Goal: Transaction & Acquisition: Purchase product/service

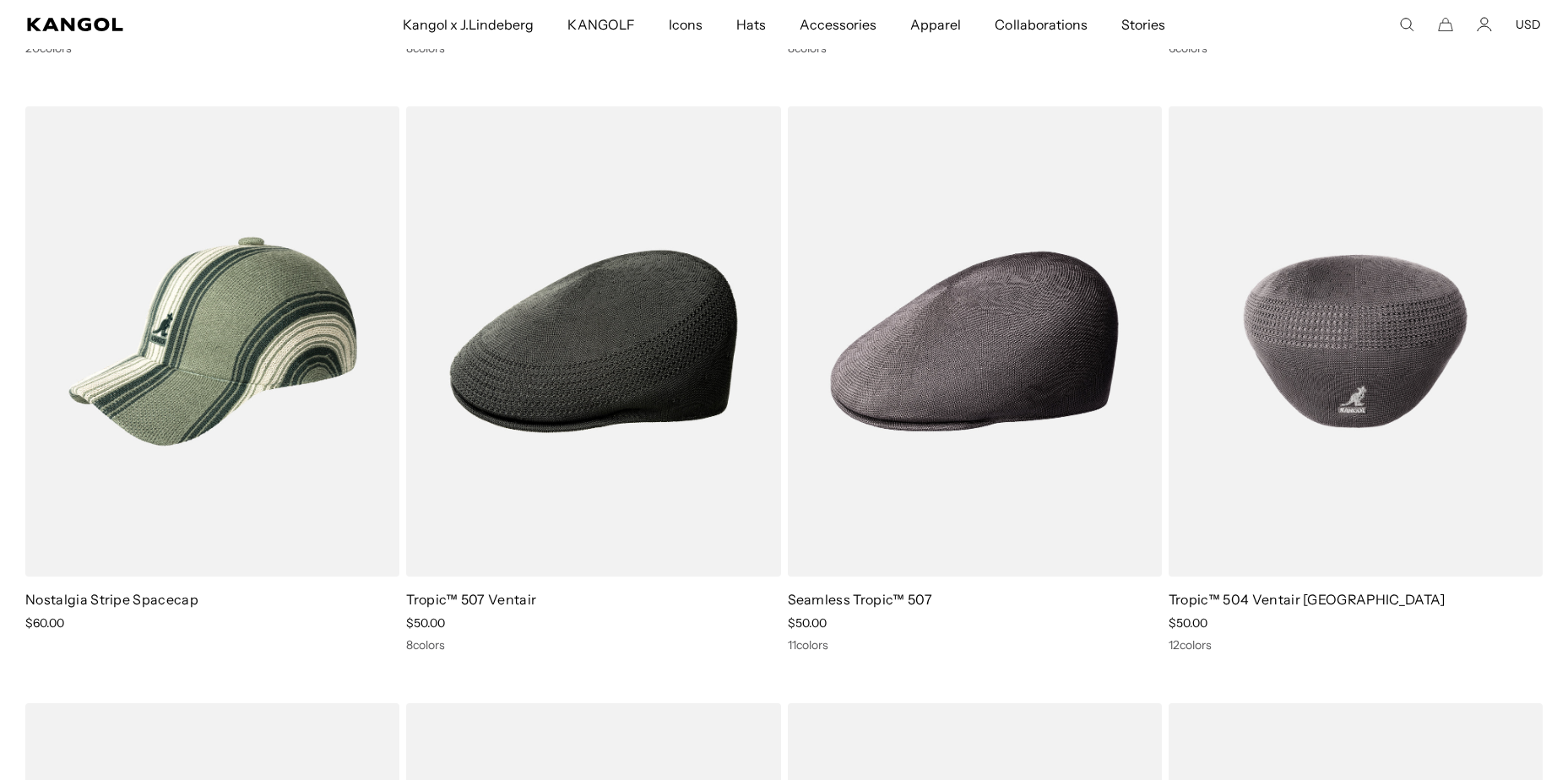
scroll to position [0, 348]
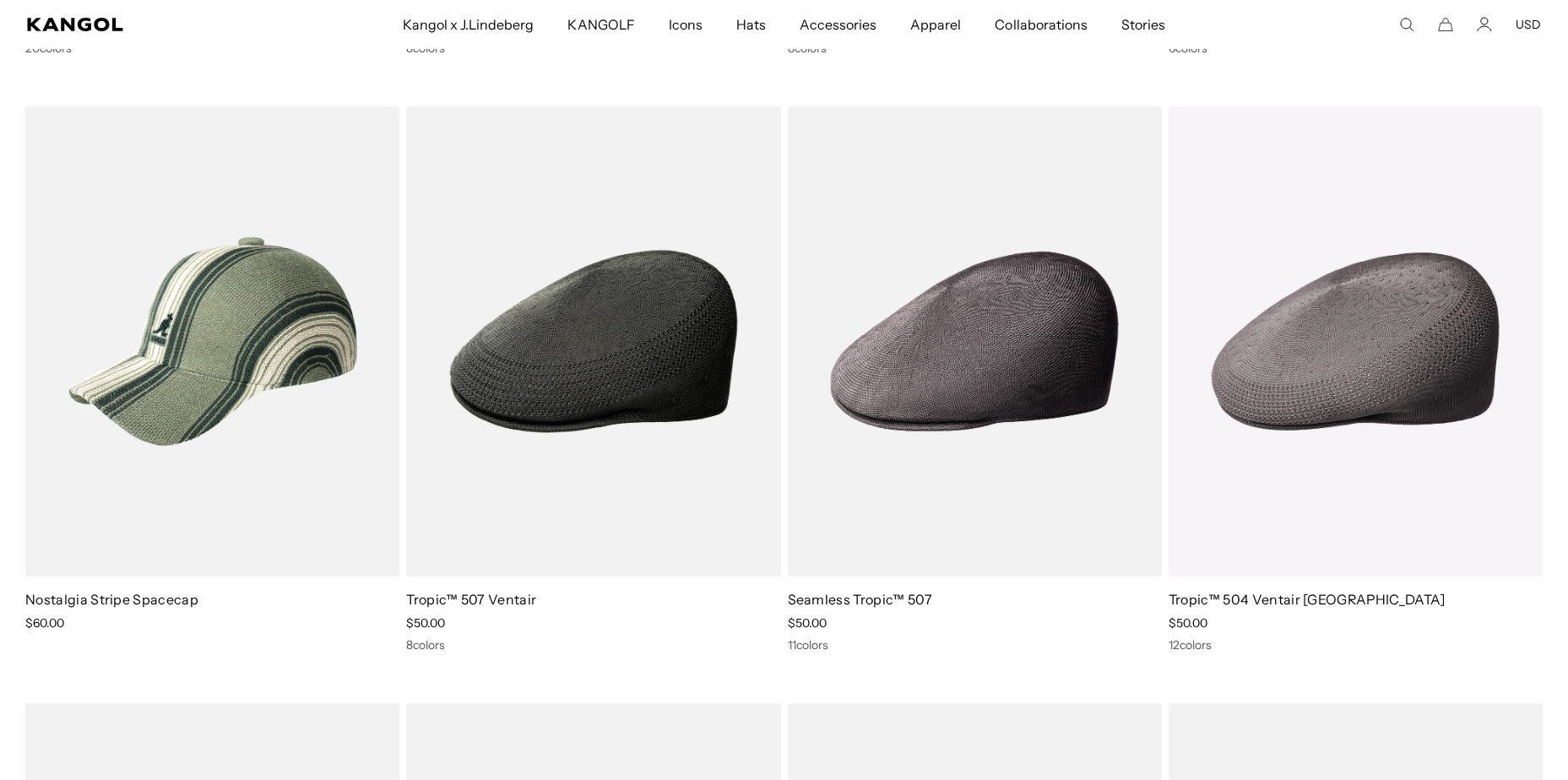
click at [1534, 56] on div "6 colors" at bounding box center [1355, 48] width 374 height 15
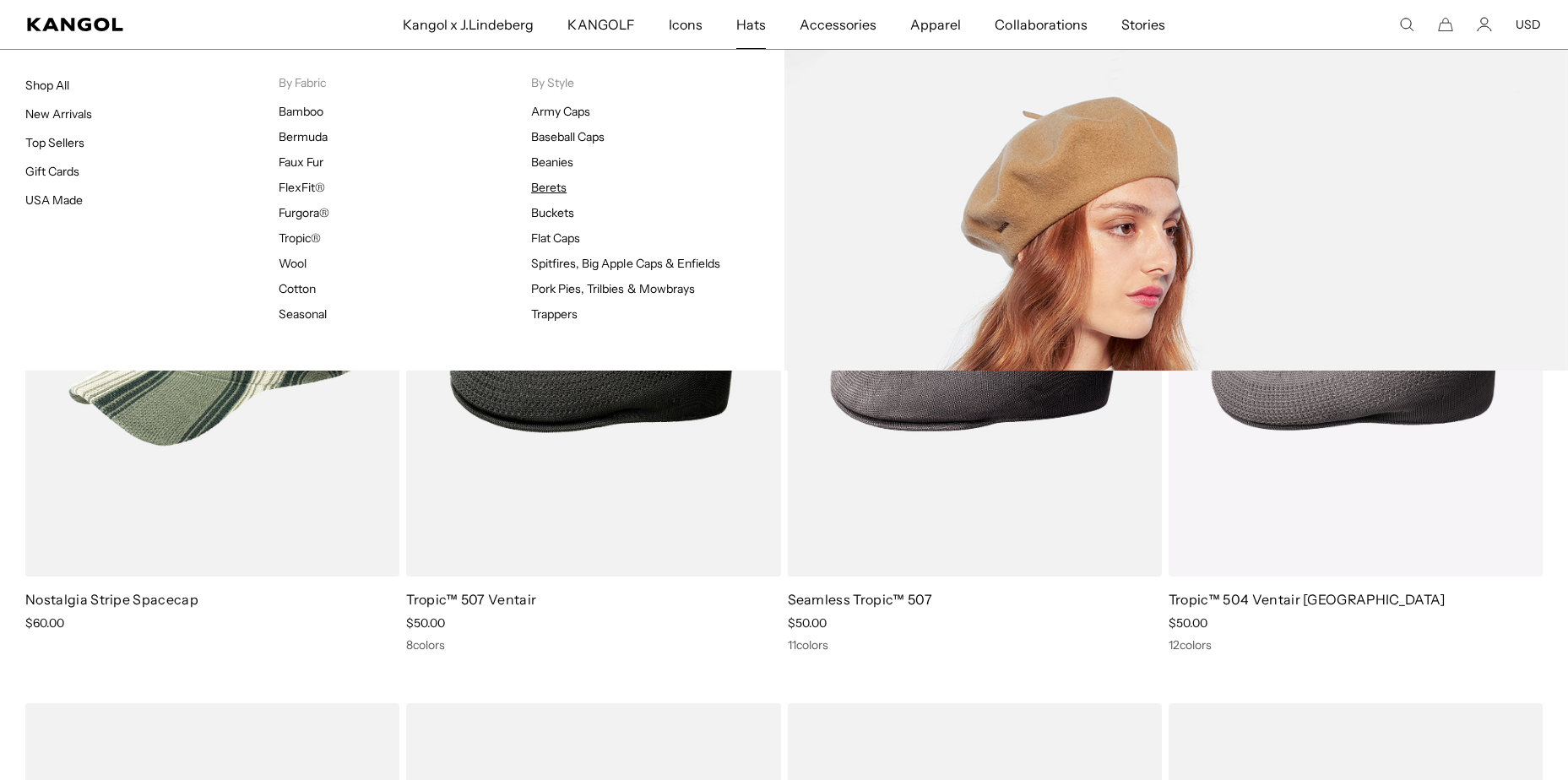
click at [552, 191] on link "Berets" at bounding box center [549, 187] width 35 height 15
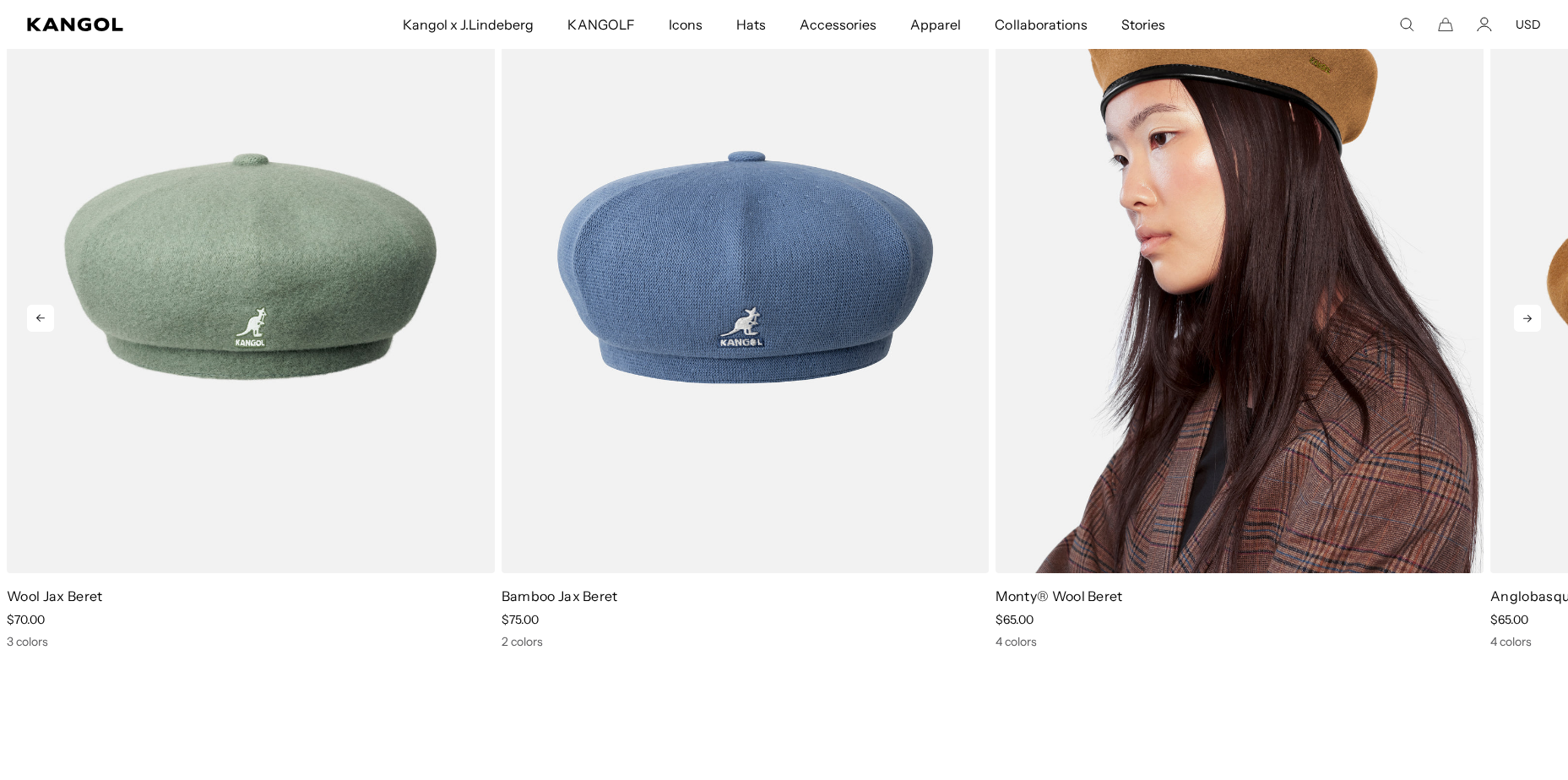
scroll to position [2703, 0]
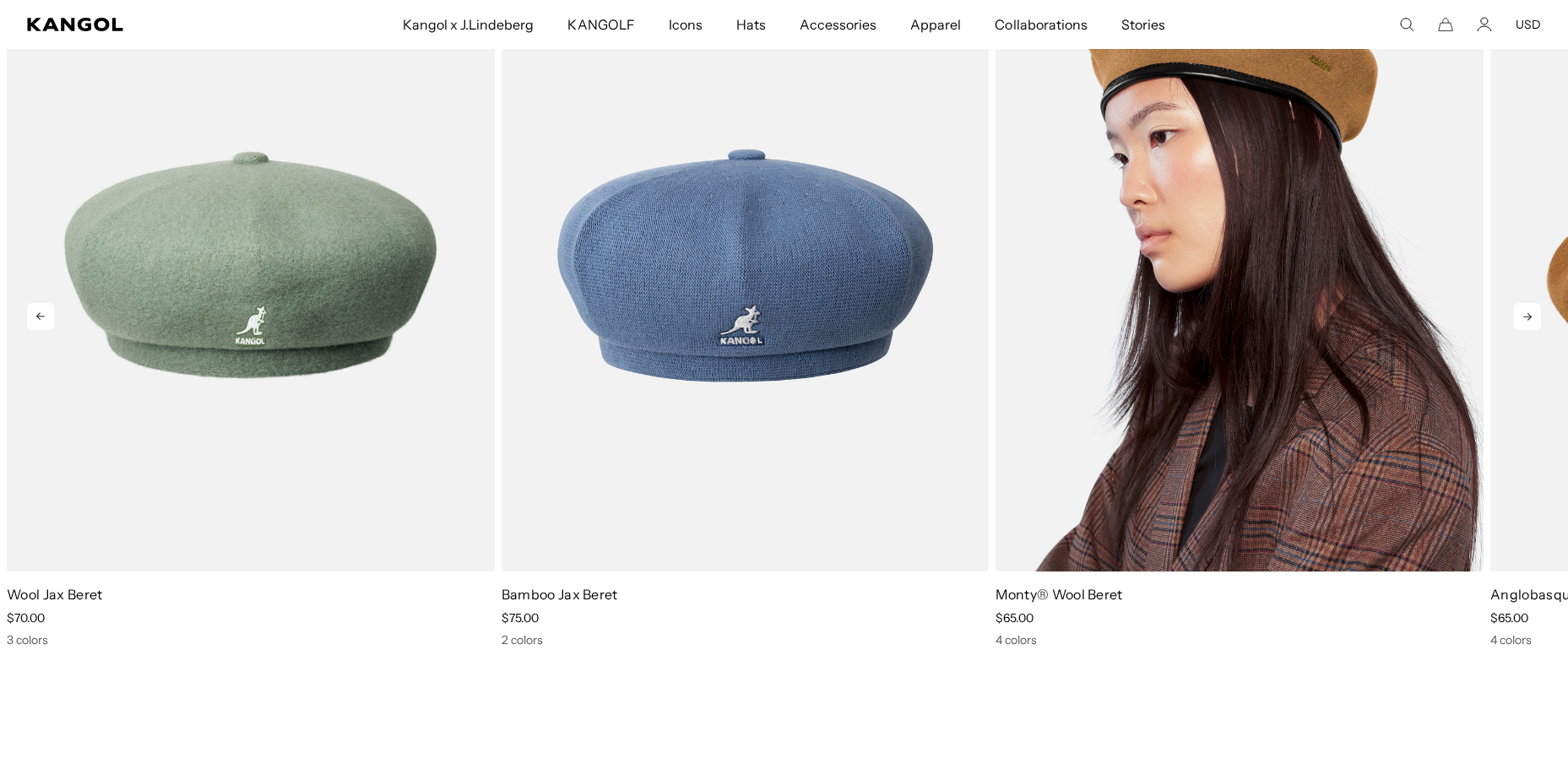
click at [1111, 293] on img "3 of 5" at bounding box center [1240, 266] width 488 height 613
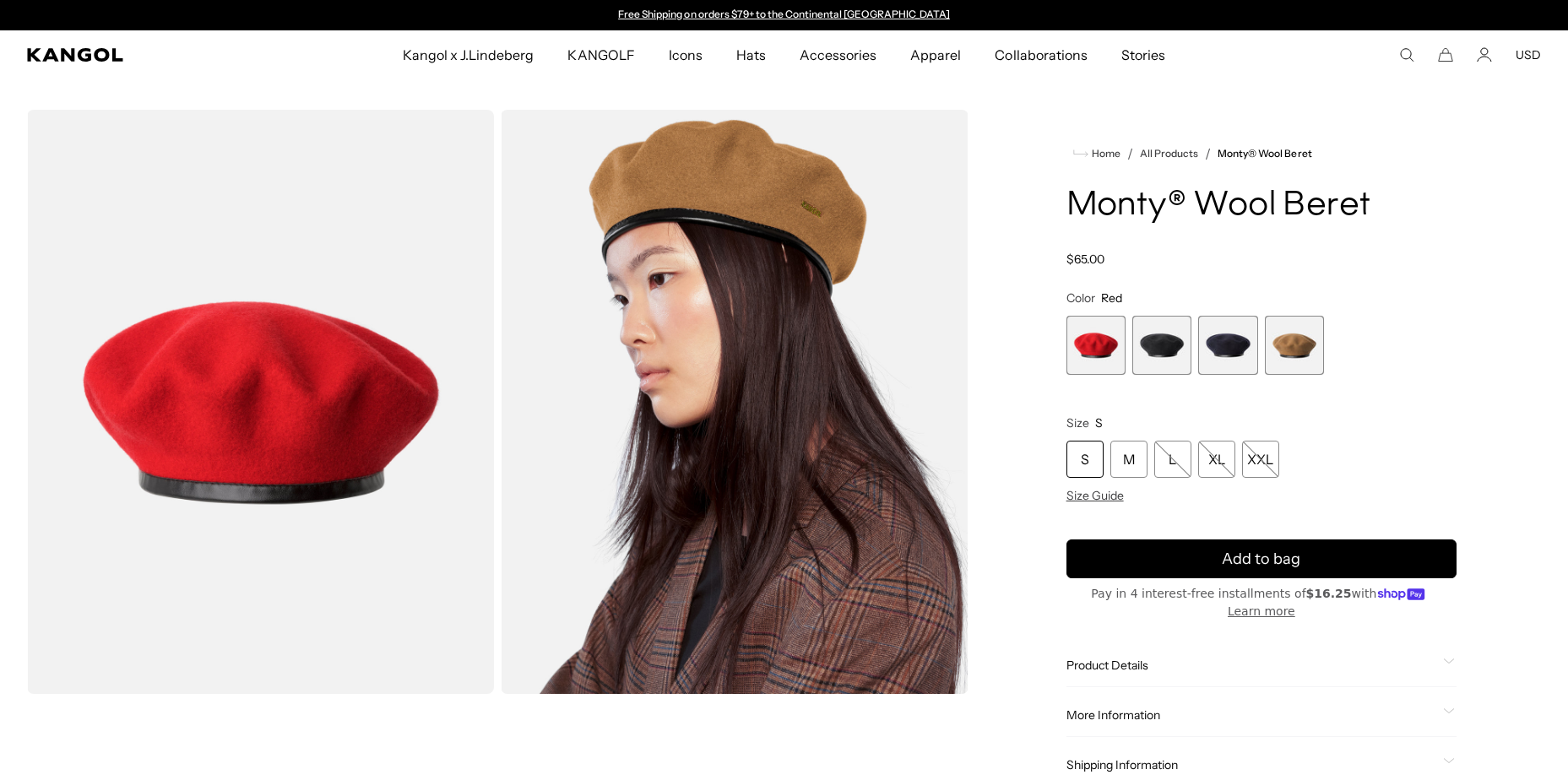
click at [1153, 348] on span "2 of 4" at bounding box center [1162, 345] width 59 height 59
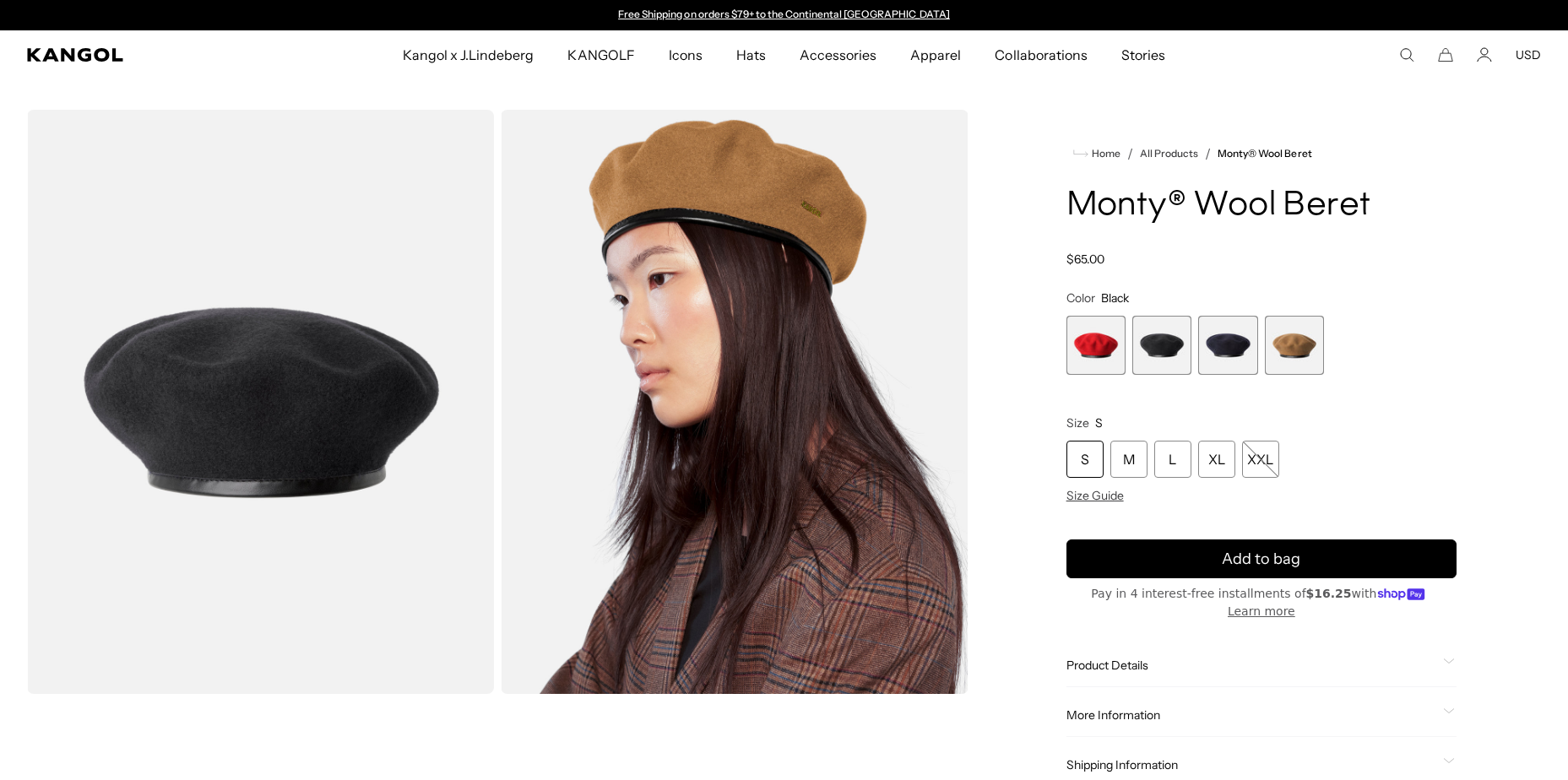
click at [1224, 344] on span "3 of 4" at bounding box center [1228, 345] width 59 height 59
click at [1275, 356] on span "4 of 4" at bounding box center [1294, 345] width 59 height 59
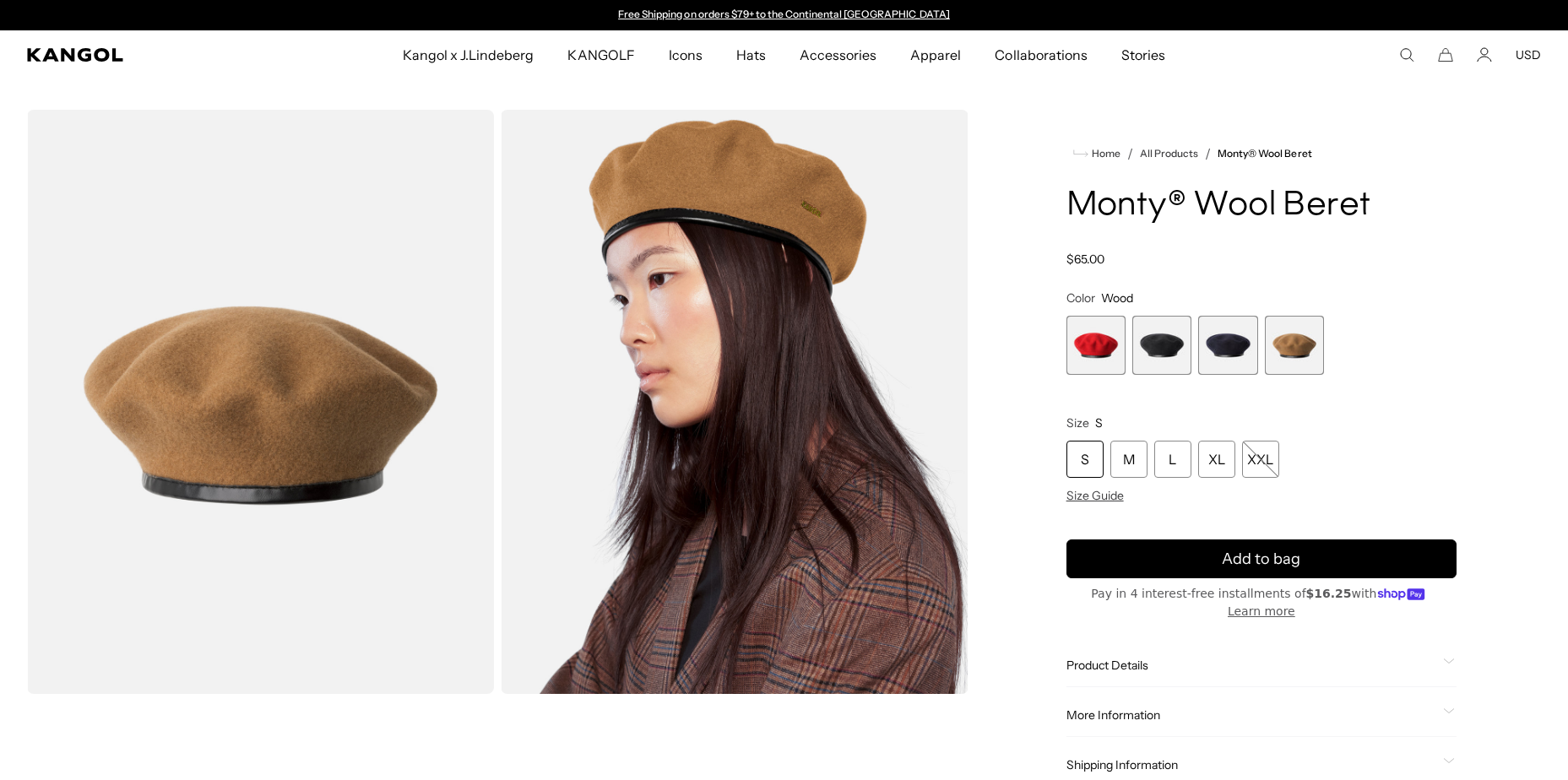
click at [1208, 333] on span "3 of 4" at bounding box center [1228, 345] width 59 height 59
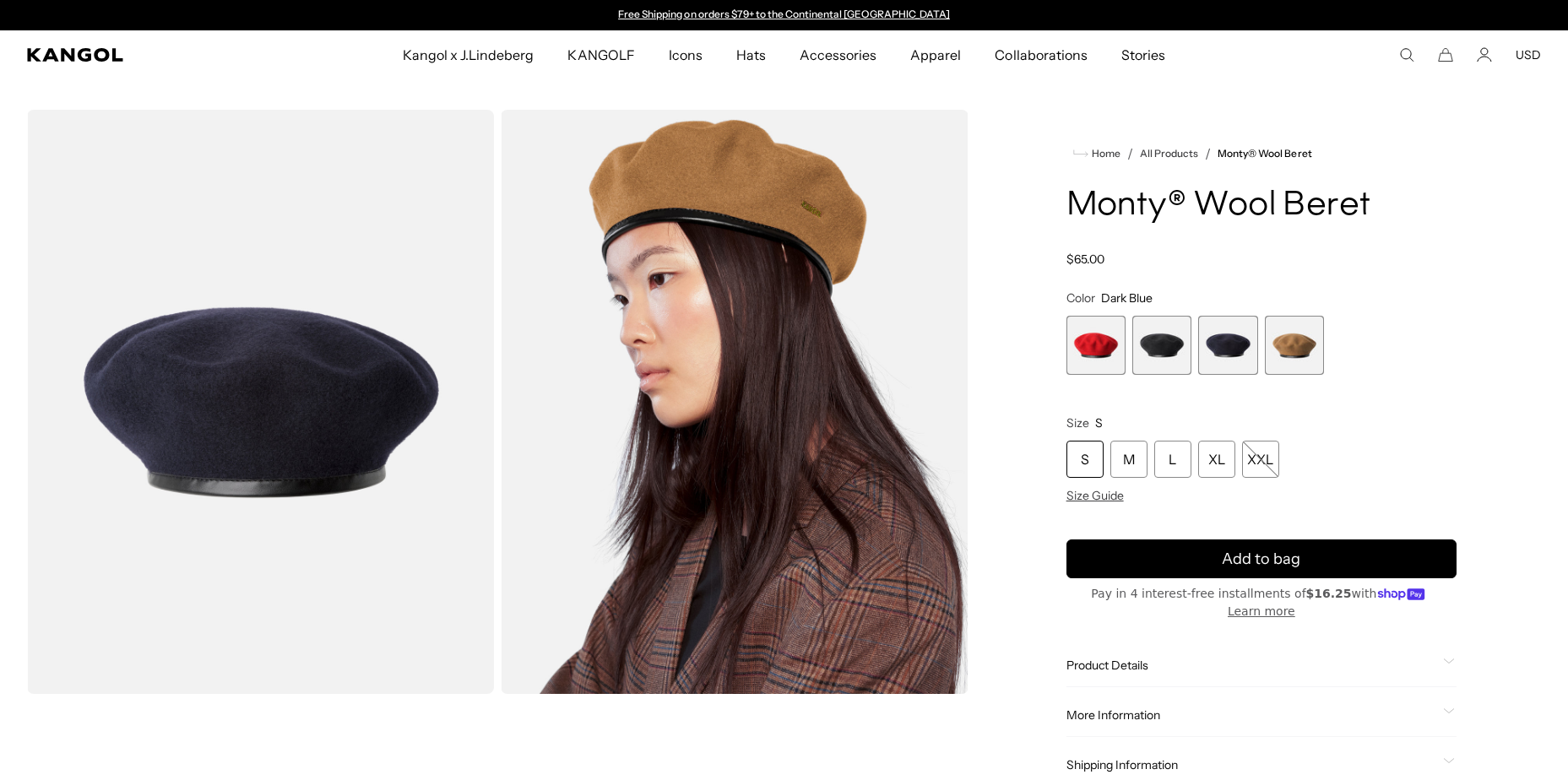
click at [1174, 334] on span "2 of 4" at bounding box center [1162, 345] width 59 height 59
click at [1270, 357] on span "4 of 4" at bounding box center [1294, 345] width 59 height 59
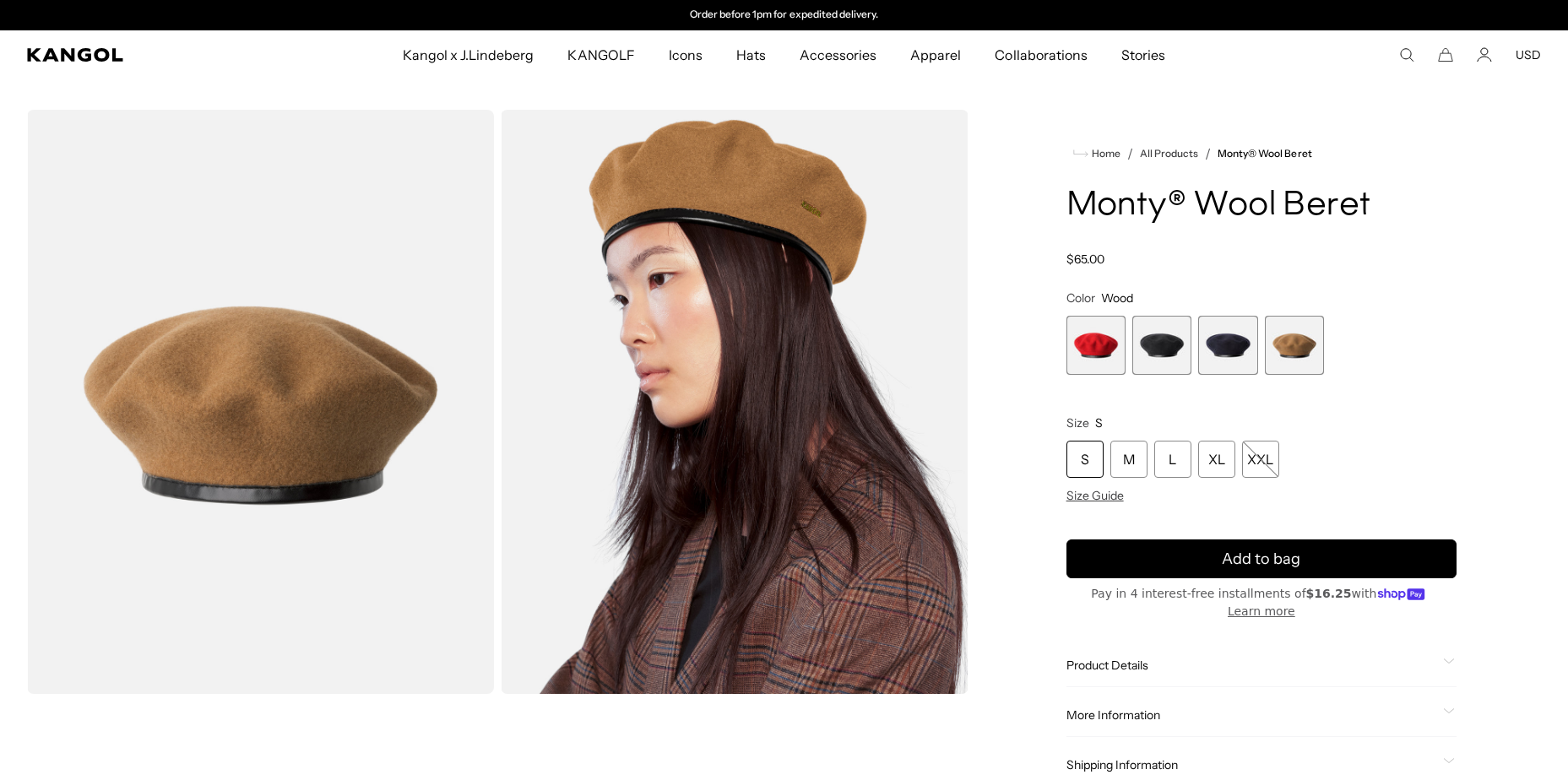
click at [1214, 345] on span "3 of 4" at bounding box center [1228, 345] width 59 height 59
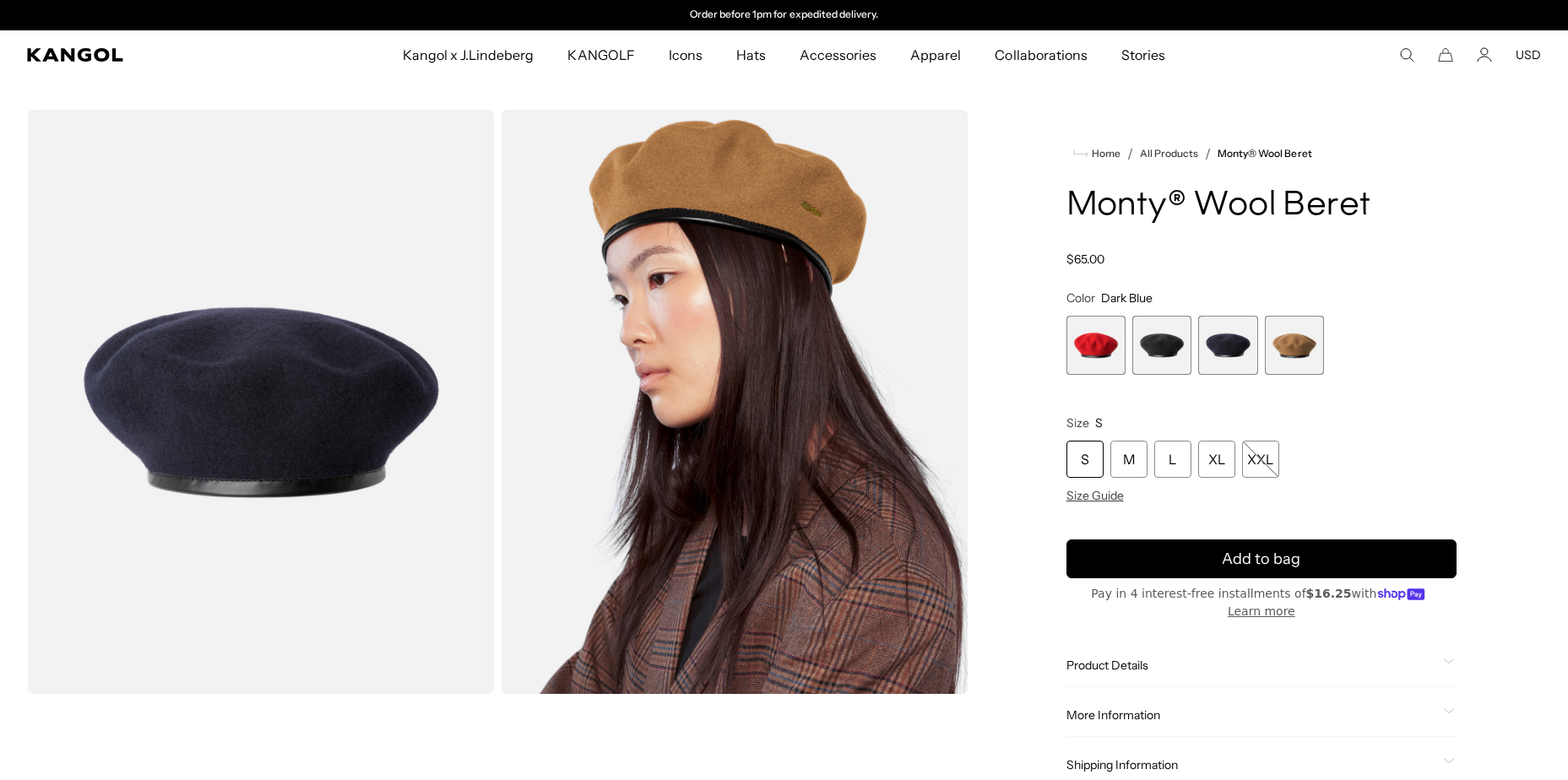
click at [1159, 340] on span "2 of 4" at bounding box center [1162, 345] width 59 height 59
click at [1105, 335] on span "1 of 4" at bounding box center [1096, 345] width 59 height 59
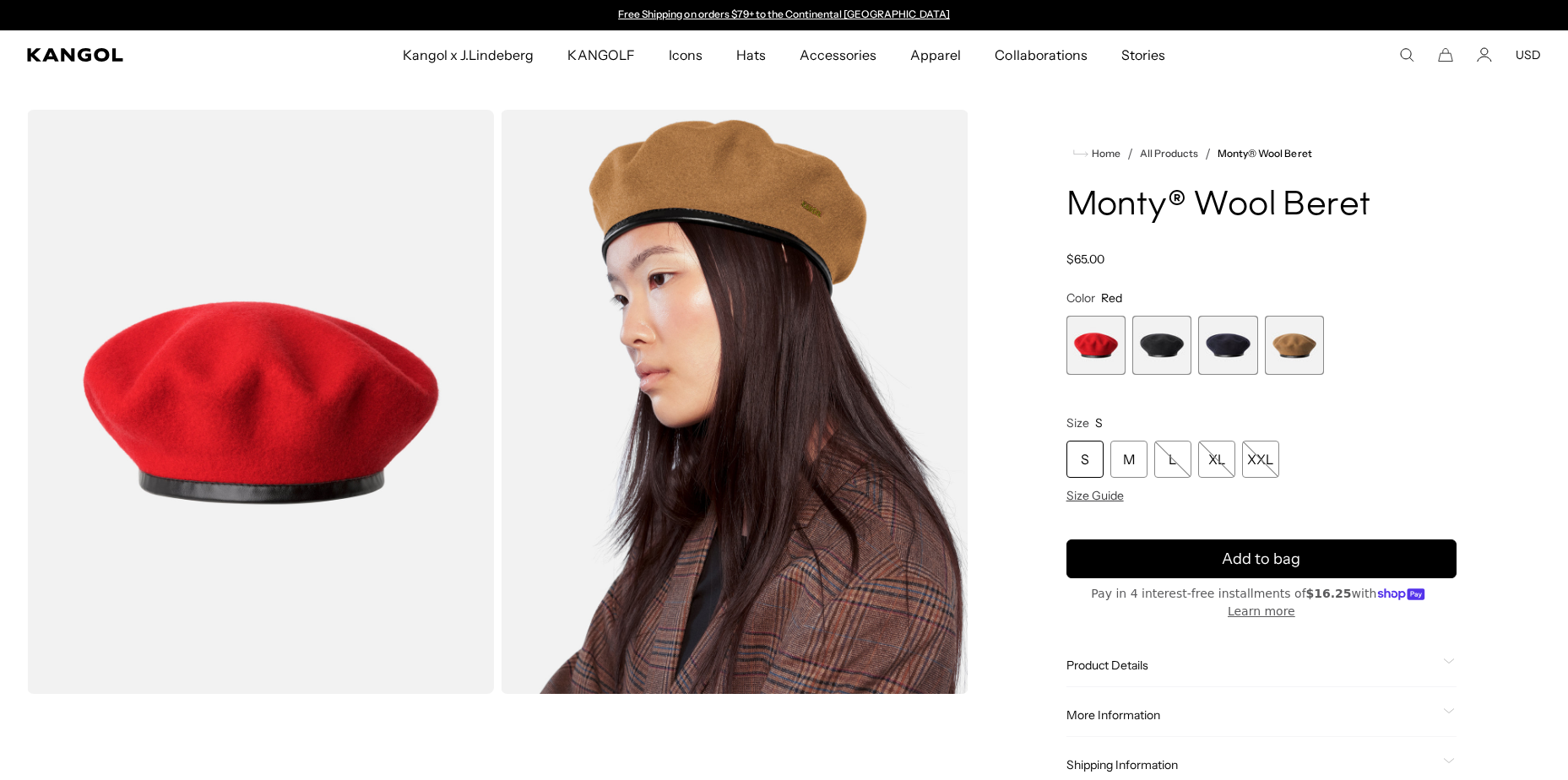
click at [1282, 344] on span "4 of 4" at bounding box center [1294, 345] width 59 height 59
